Goal: Task Accomplishment & Management: Manage account settings

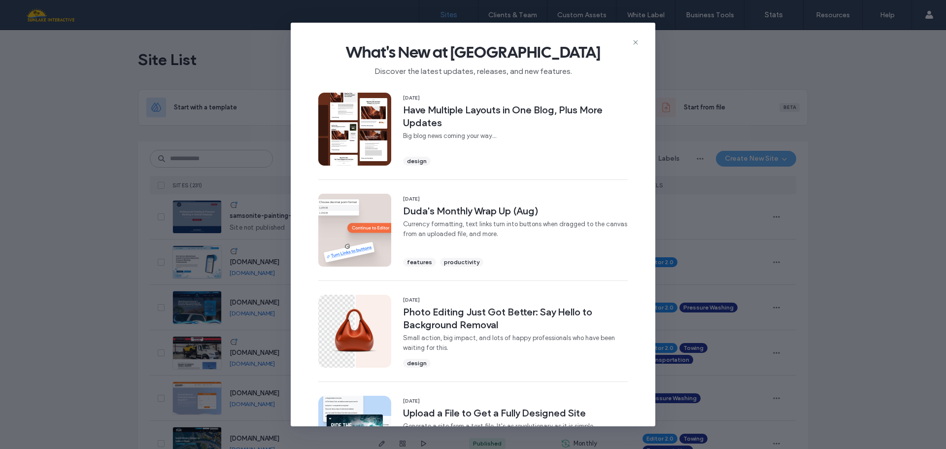
click at [635, 41] on use at bounding box center [635, 42] width 4 height 4
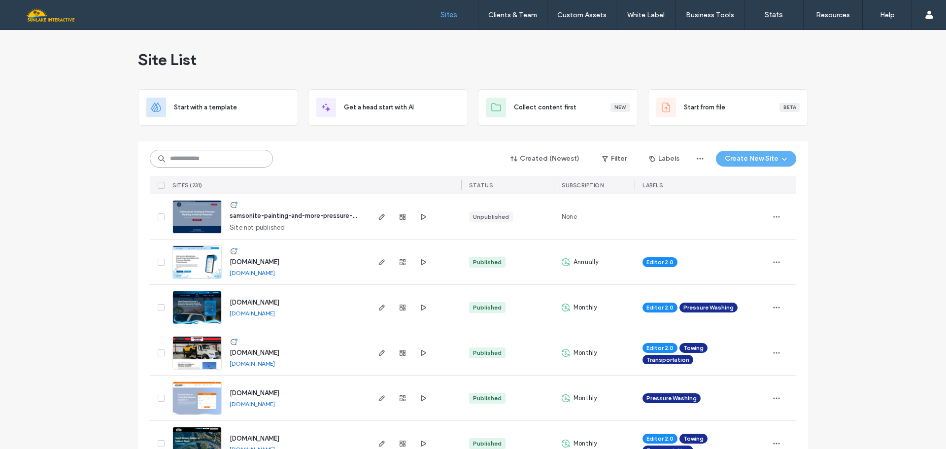
click at [212, 158] on input at bounding box center [211, 159] width 123 height 18
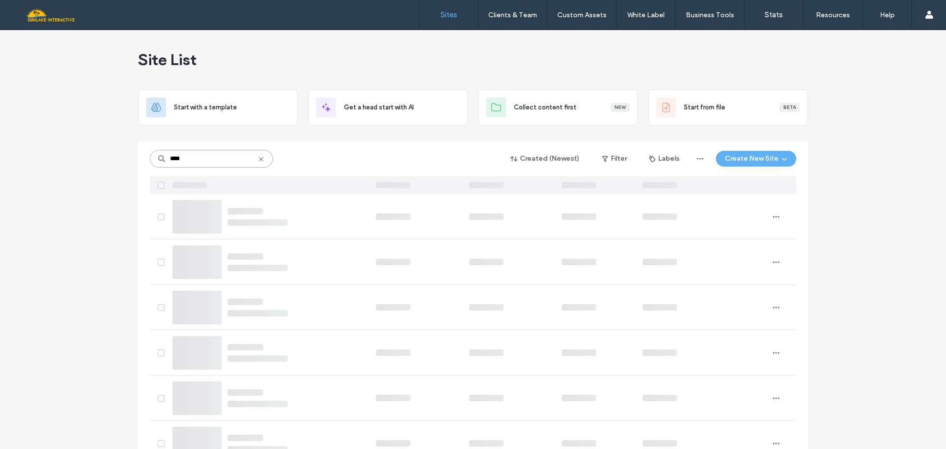
type input "****"
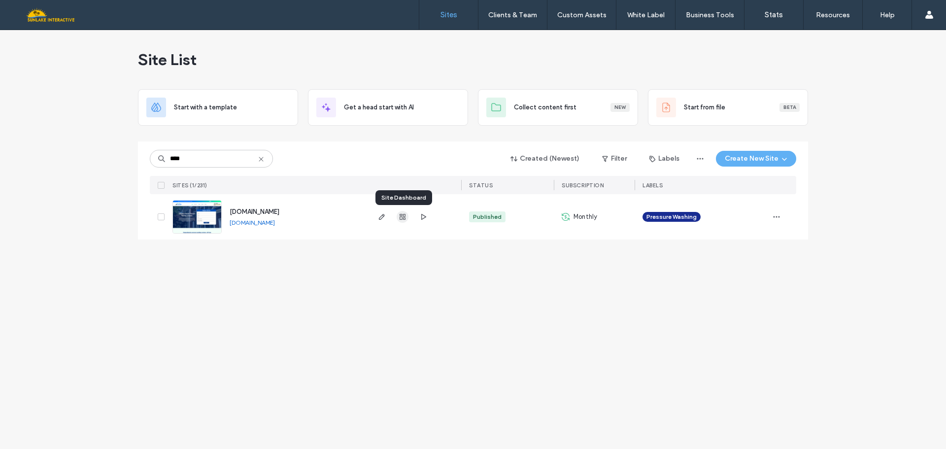
click at [404, 217] on use "button" at bounding box center [403, 217] width 6 height 6
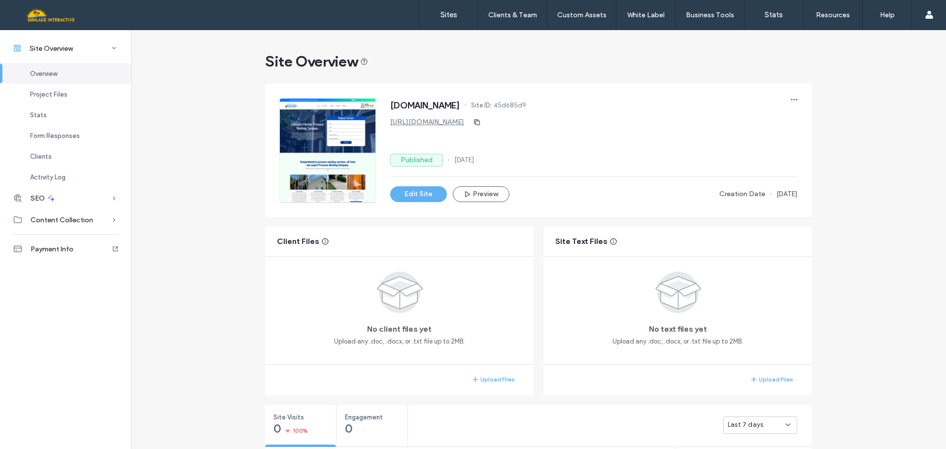
scroll to position [99, 0]
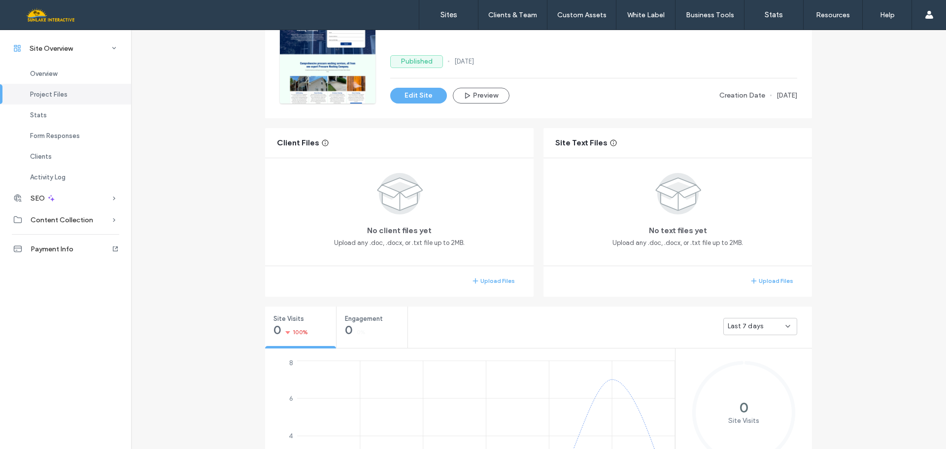
click at [750, 329] on span "Last 7 days" at bounding box center [745, 326] width 35 height 10
click at [739, 378] on span "Last 30 days" at bounding box center [744, 379] width 39 height 10
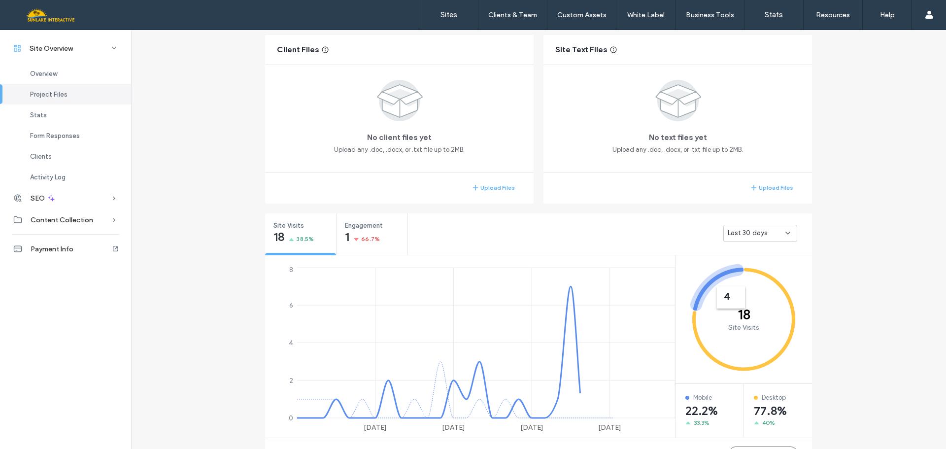
click at [213, 283] on div "Site Overview [DOMAIN_NAME] Site ID: 45d685d9 [URL][DOMAIN_NAME] Published [DAT…" at bounding box center [538, 436] width 815 height 1197
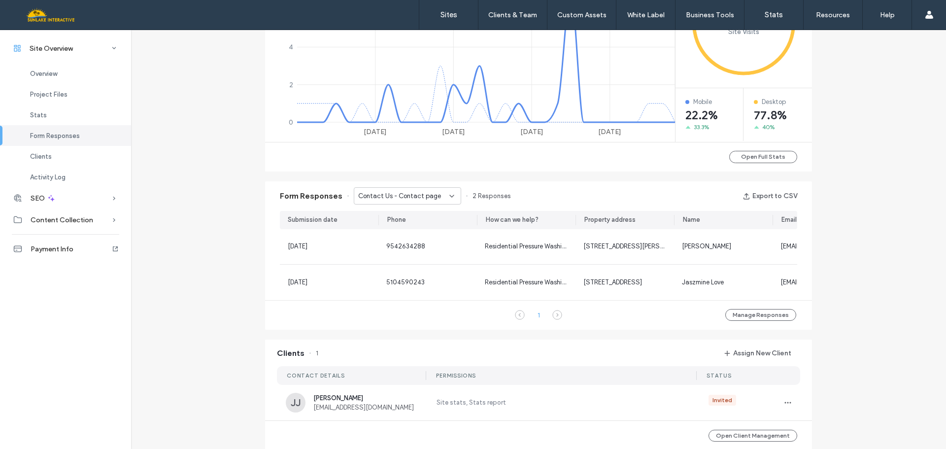
scroll to position [537, 0]
